Goal: Navigation & Orientation: Understand site structure

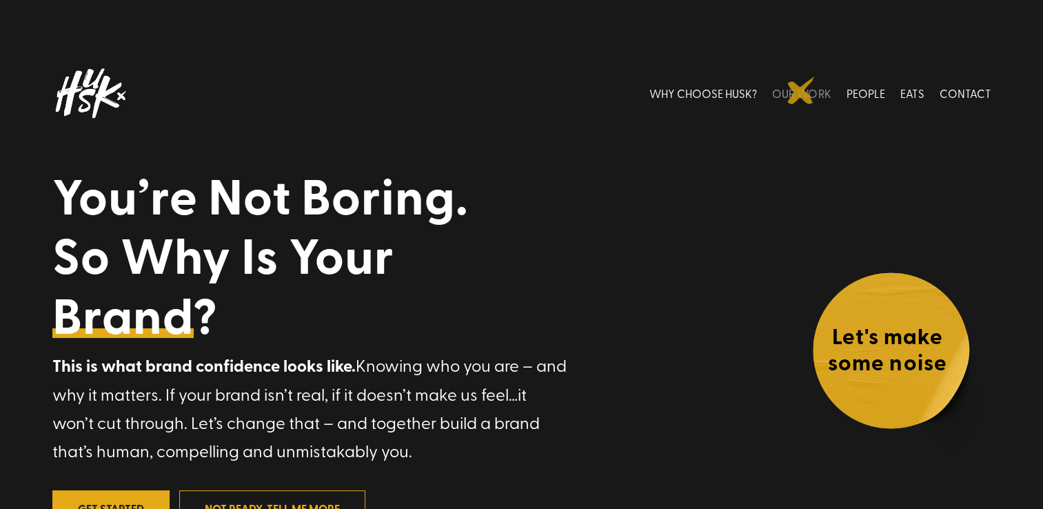
click at [801, 90] on link "OUR WORK" at bounding box center [801, 93] width 59 height 61
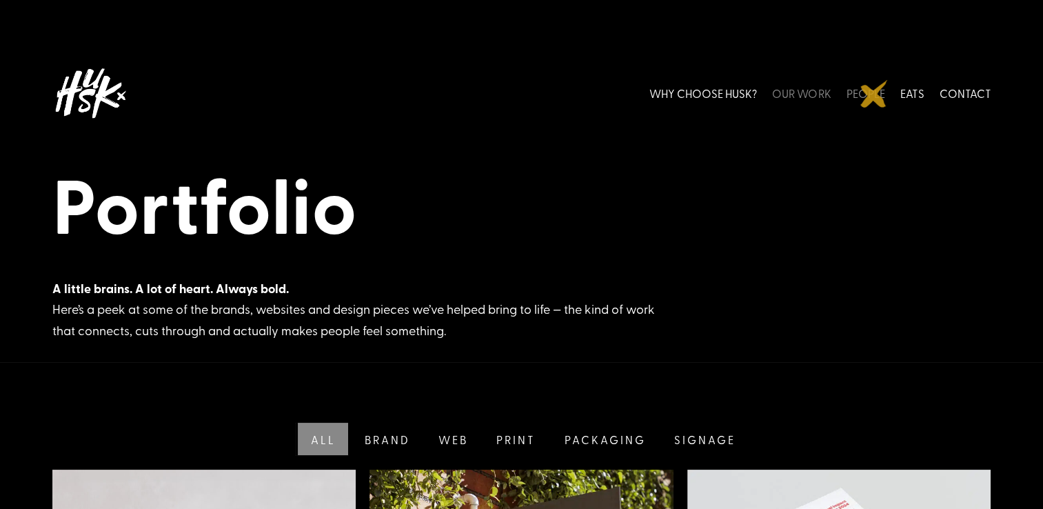
click at [874, 94] on link "PEOPLE" at bounding box center [865, 93] width 39 height 61
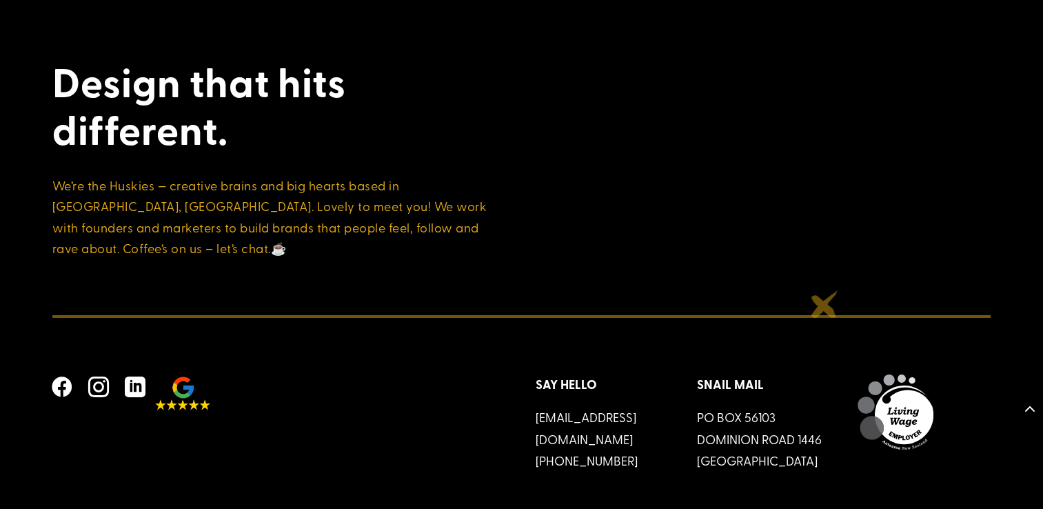
scroll to position [2189, 0]
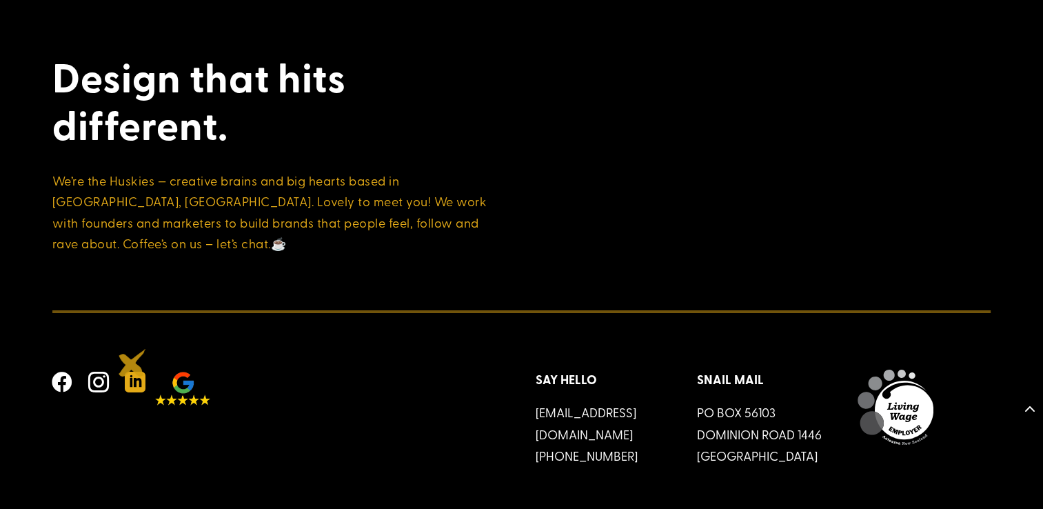
click at [132, 365] on span "" at bounding box center [135, 381] width 33 height 33
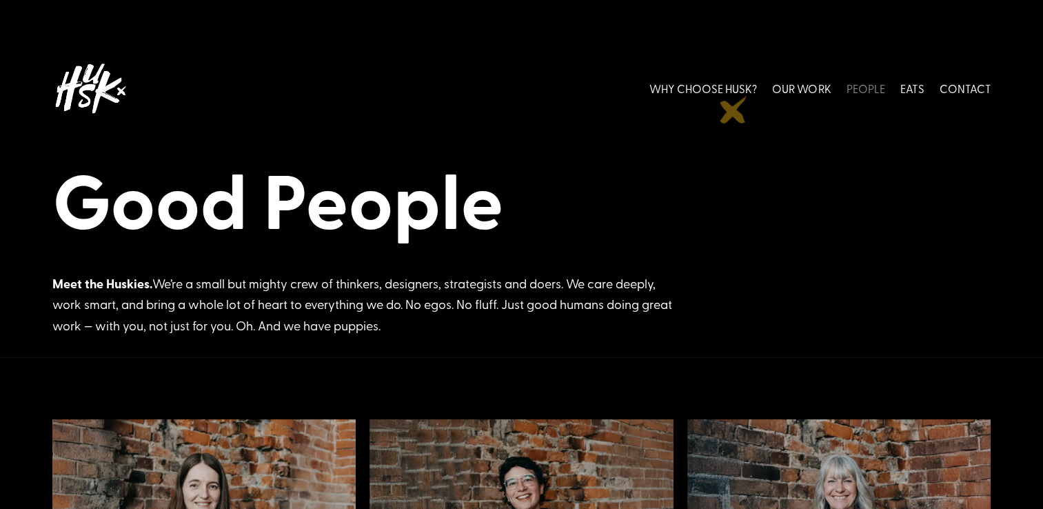
scroll to position [0, 0]
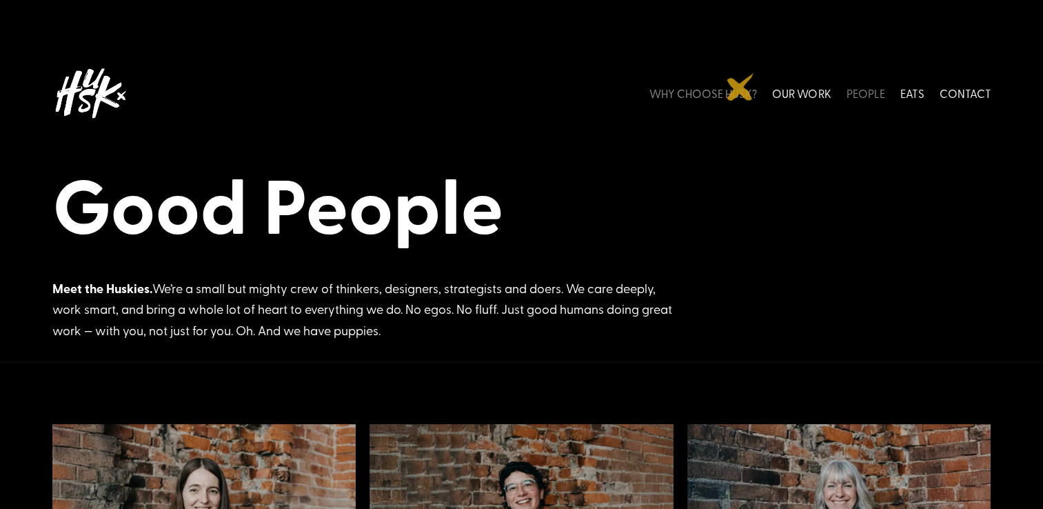
click at [740, 87] on link "WHY CHOOSE HUSK?" at bounding box center [703, 93] width 108 height 61
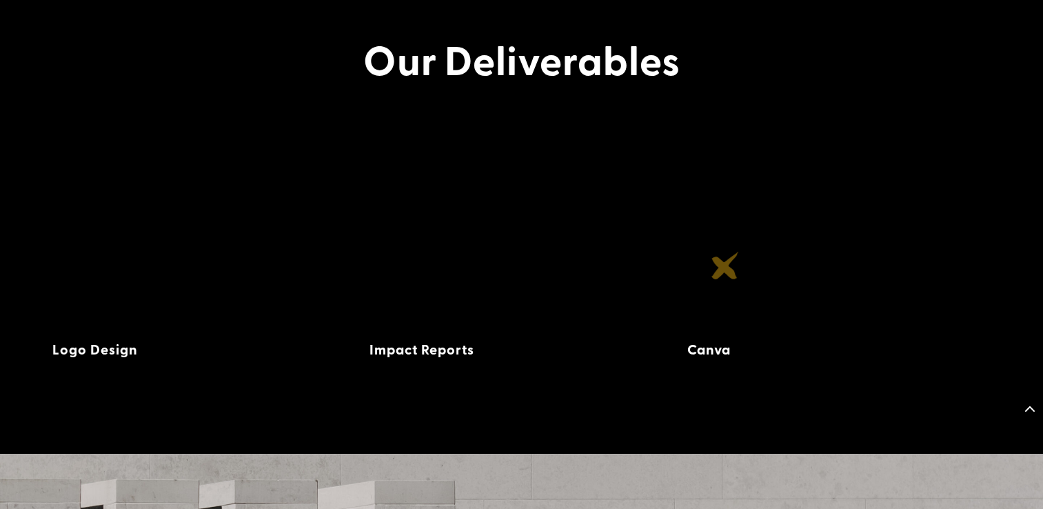
scroll to position [2359, 0]
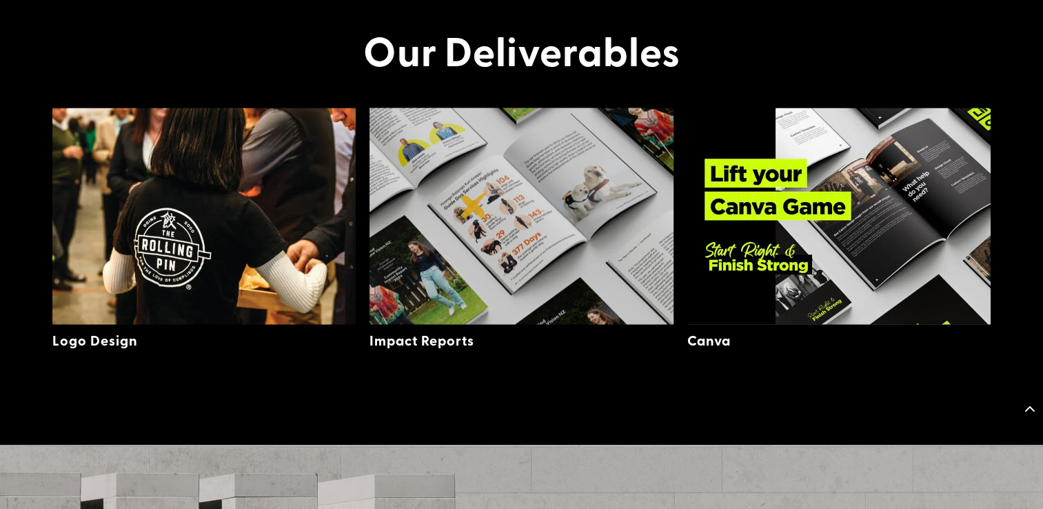
click at [474, 204] on img at bounding box center [521, 216] width 304 height 216
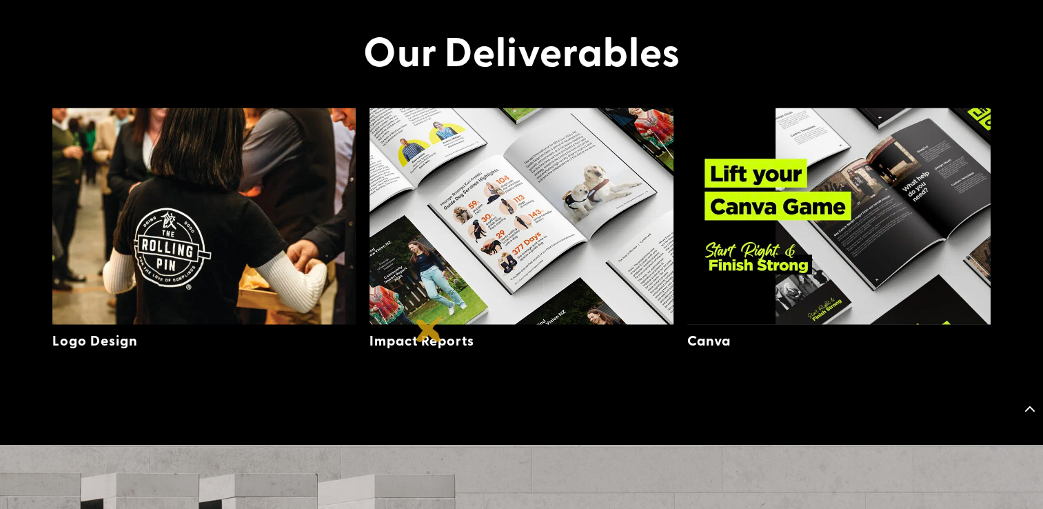
click at [429, 328] on div "Impact Reports" at bounding box center [517, 339] width 297 height 30
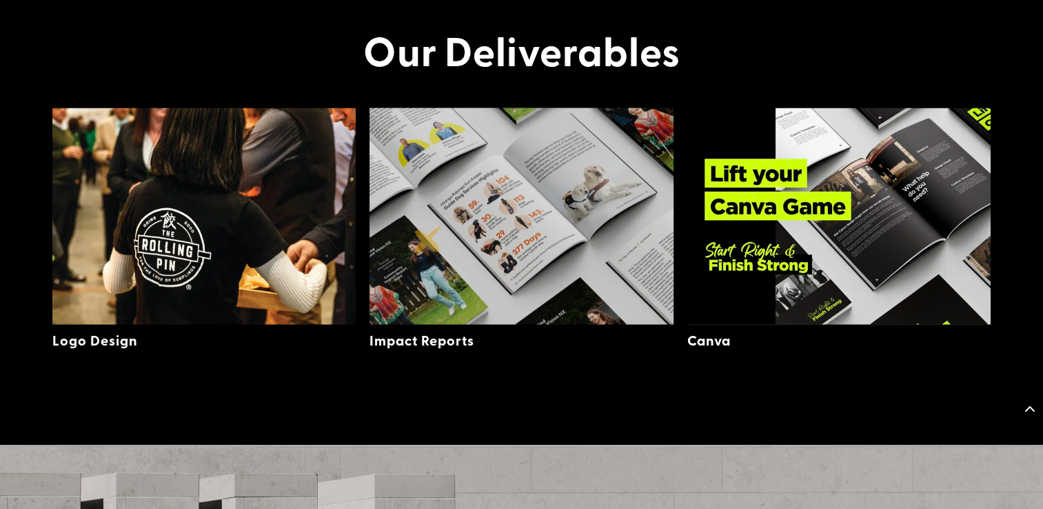
click at [430, 241] on img at bounding box center [521, 216] width 304 height 216
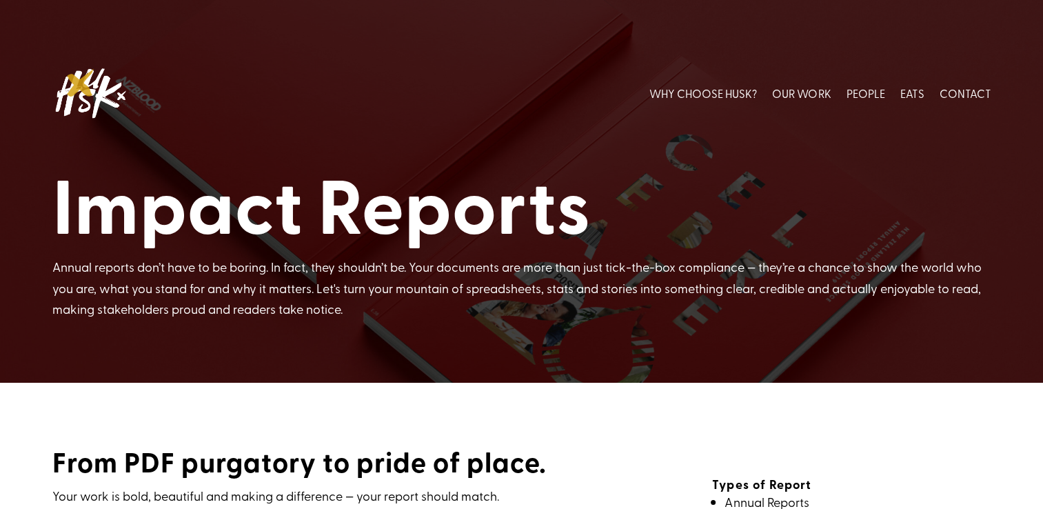
click at [81, 83] on img at bounding box center [90, 93] width 76 height 61
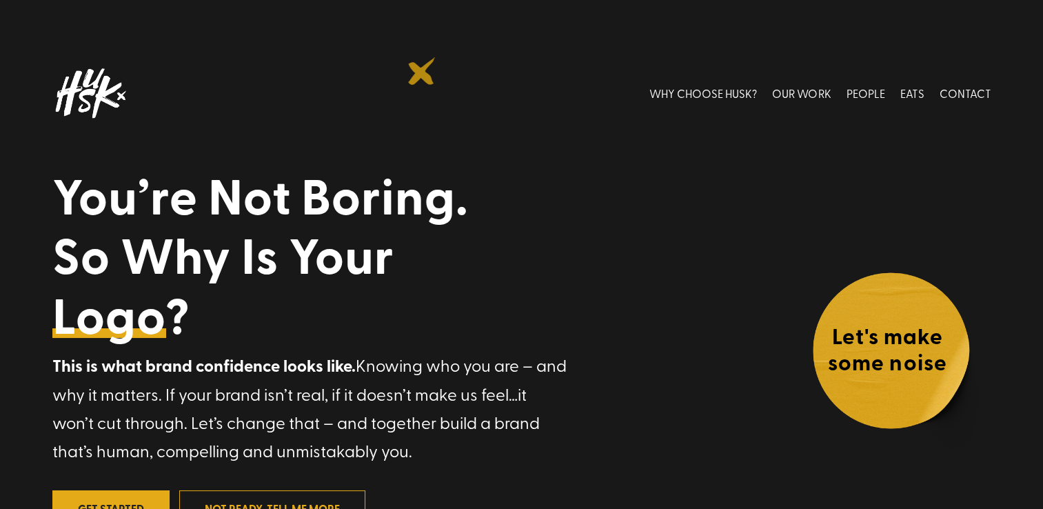
click at [422, 71] on div "WHY CHOOSE HUSK? OUR WORK PEOPLE EATS CONTACT WHY CHOOSE HUSK? OUR WORK PEOPLE …" at bounding box center [570, 93] width 842 height 61
